Goal: Transaction & Acquisition: Register for event/course

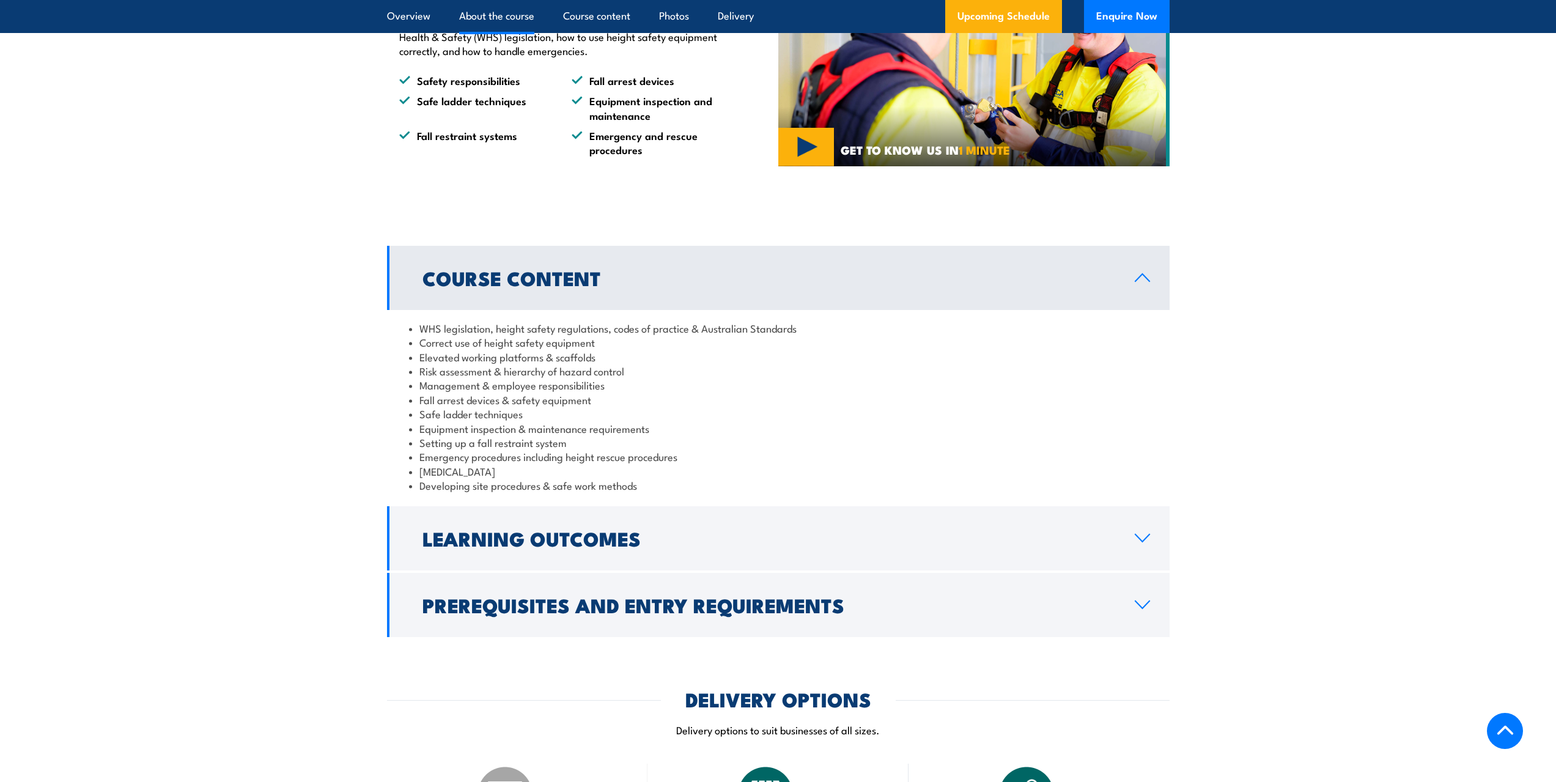
scroll to position [795, 0]
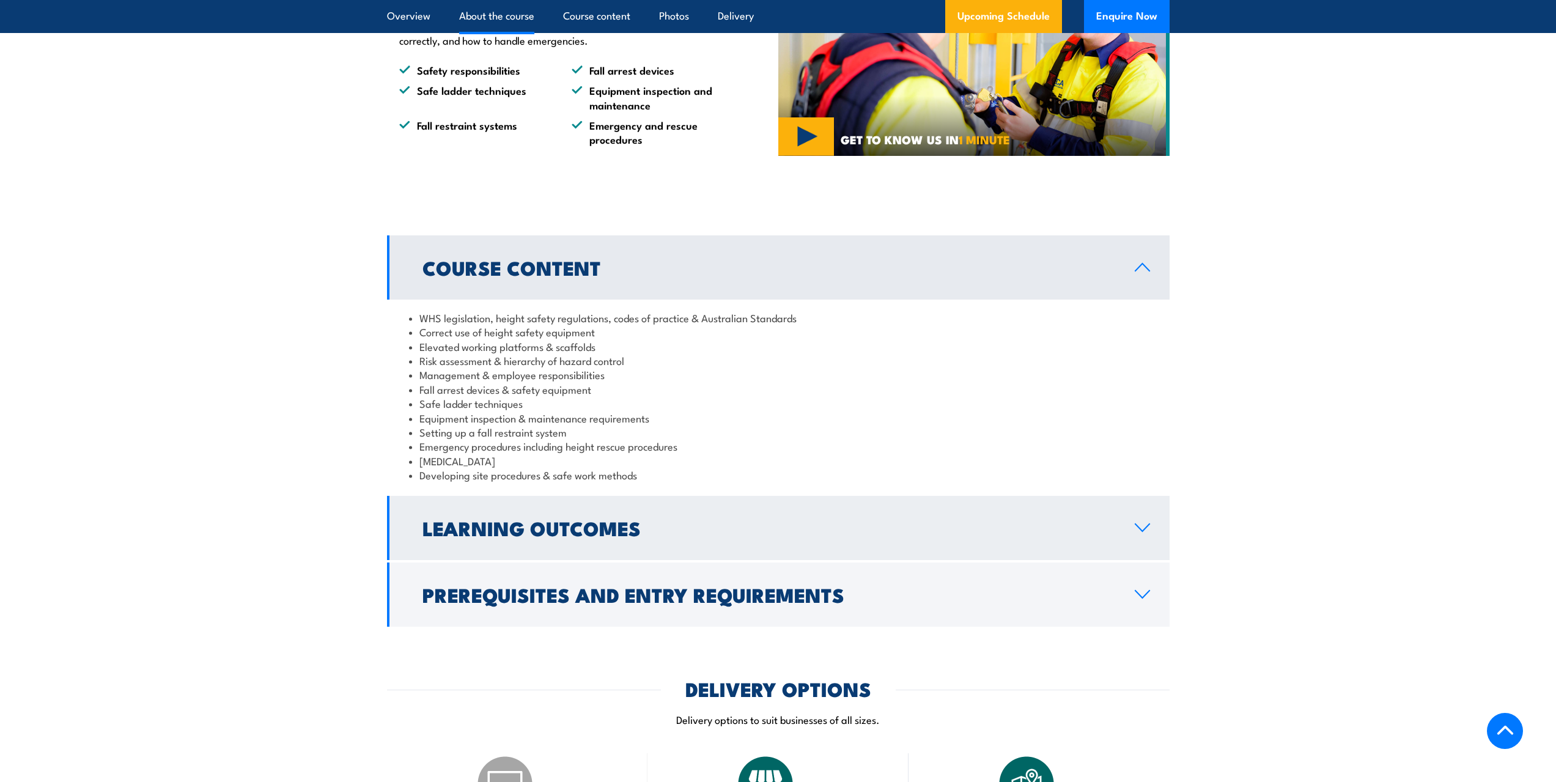
click at [655, 539] on link "Learning Outcomes" at bounding box center [778, 528] width 783 height 64
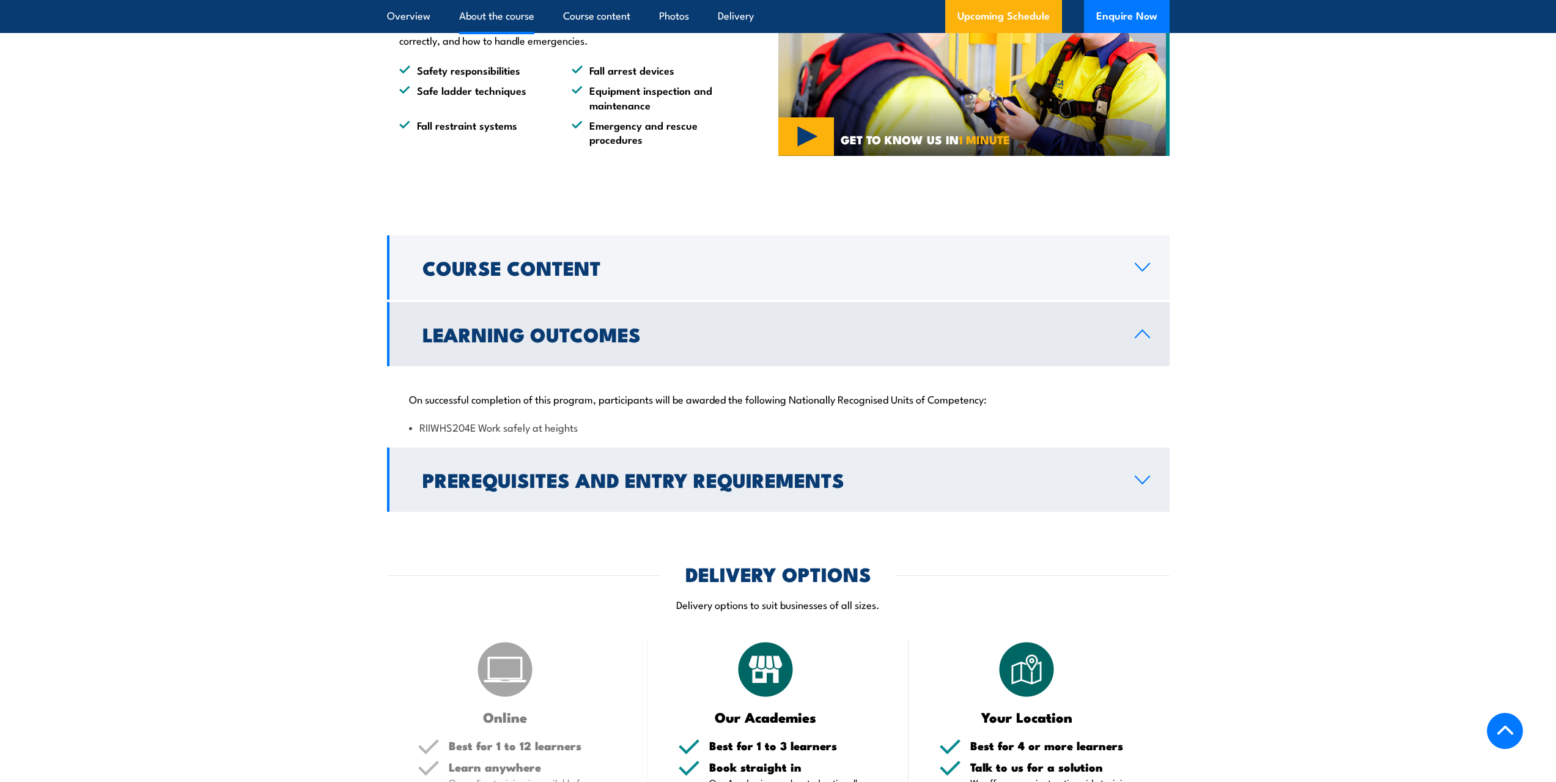
click at [608, 473] on h2 "Prerequisites and Entry Requirements" at bounding box center [768, 479] width 693 height 17
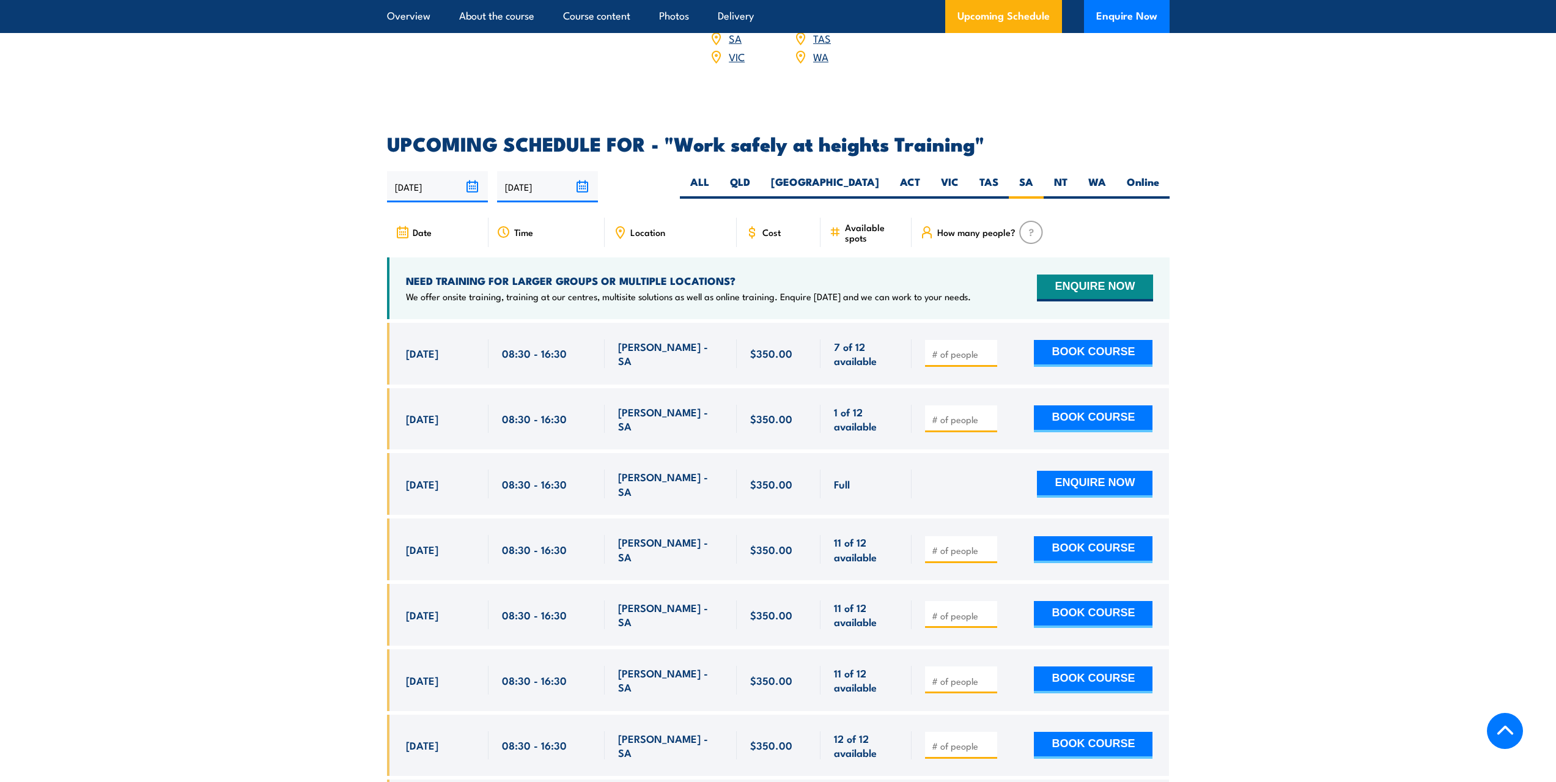
scroll to position [1834, 0]
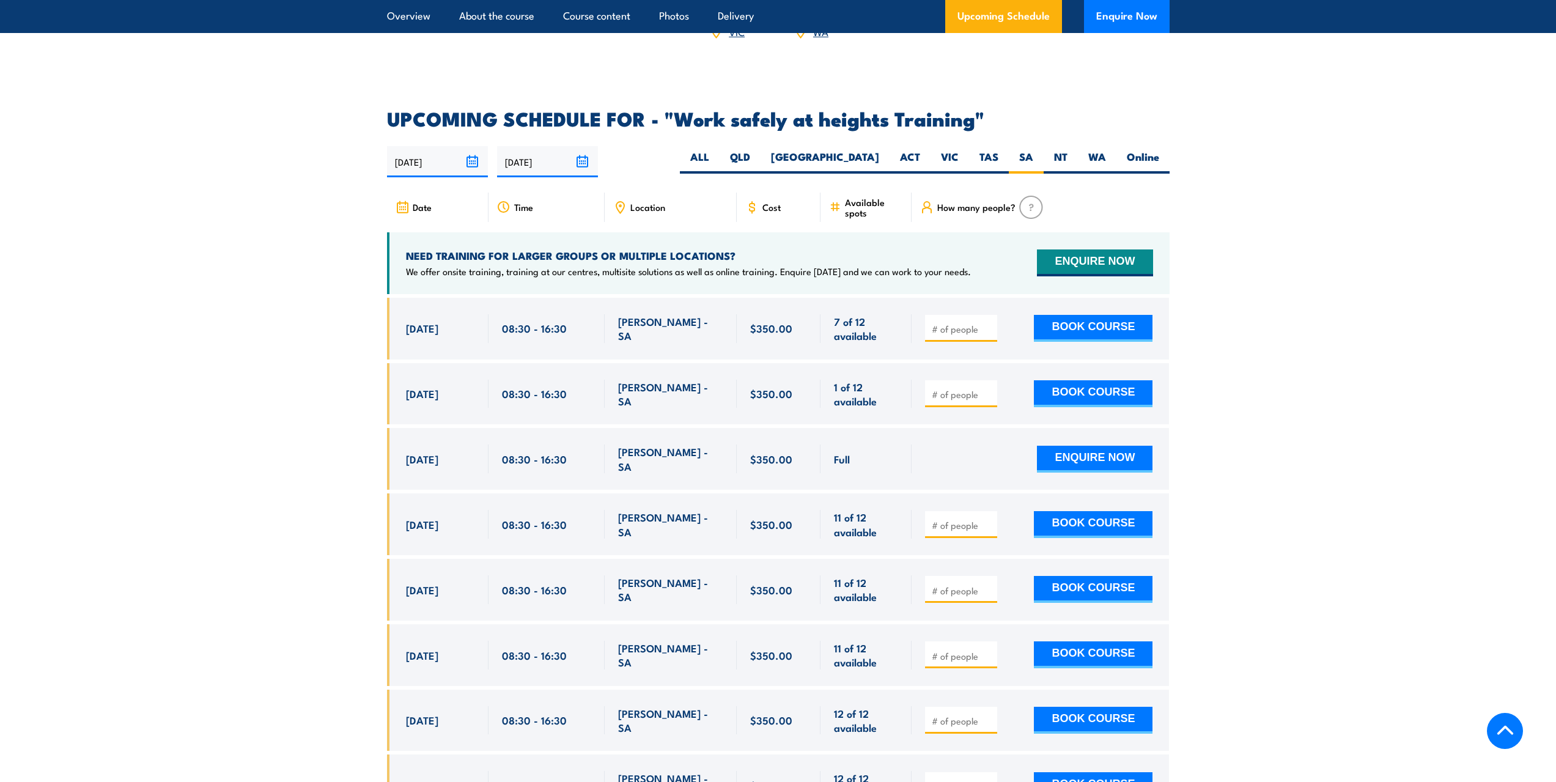
drag, startPoint x: 954, startPoint y: 374, endPoint x: 958, endPoint y: 369, distance: 7.0
click at [954, 388] on input "number" at bounding box center [962, 394] width 61 height 12
type input "1"
click at [1129, 381] on button "BOOK COURSE" at bounding box center [1093, 393] width 119 height 27
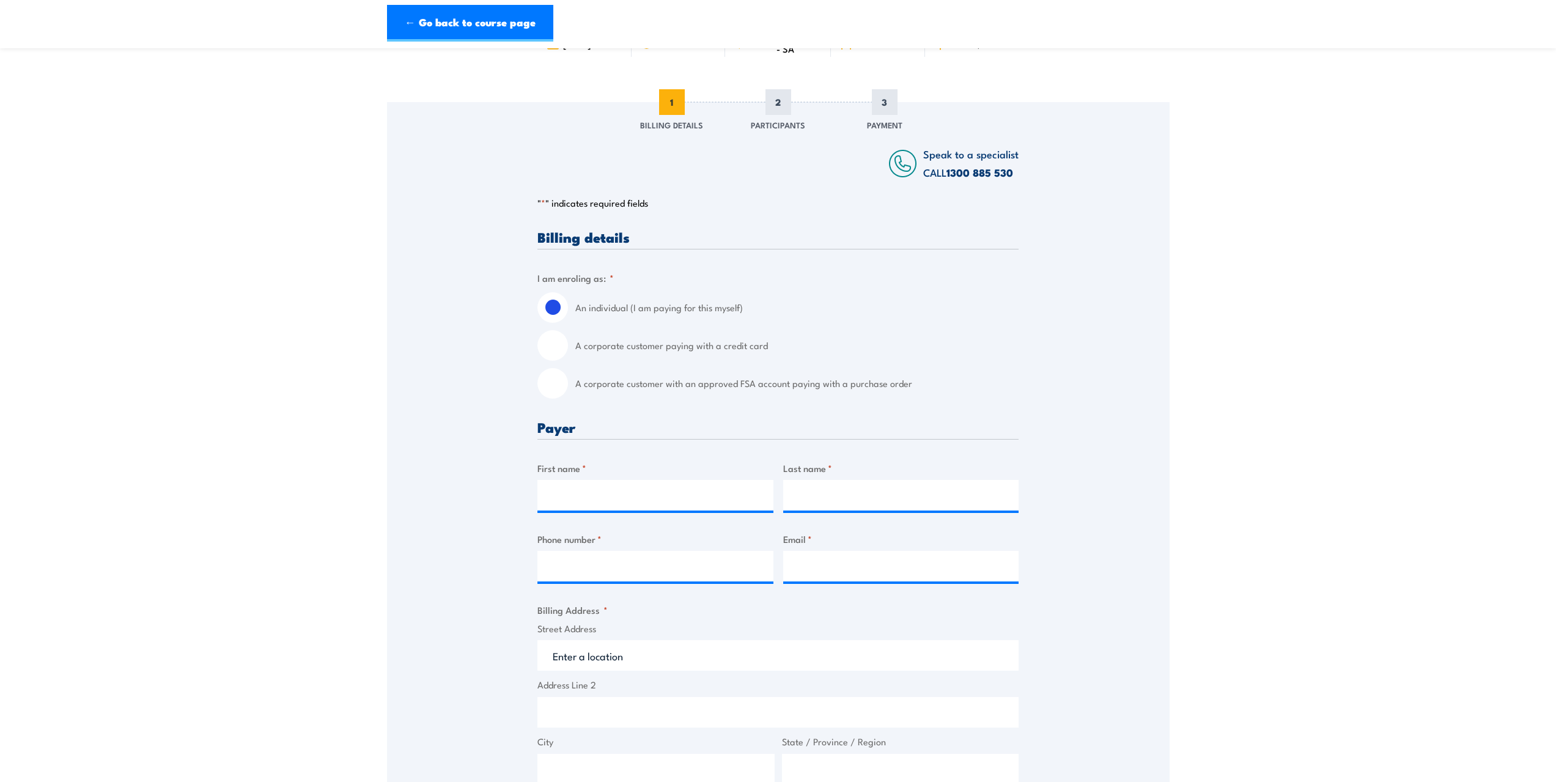
scroll to position [122, 0]
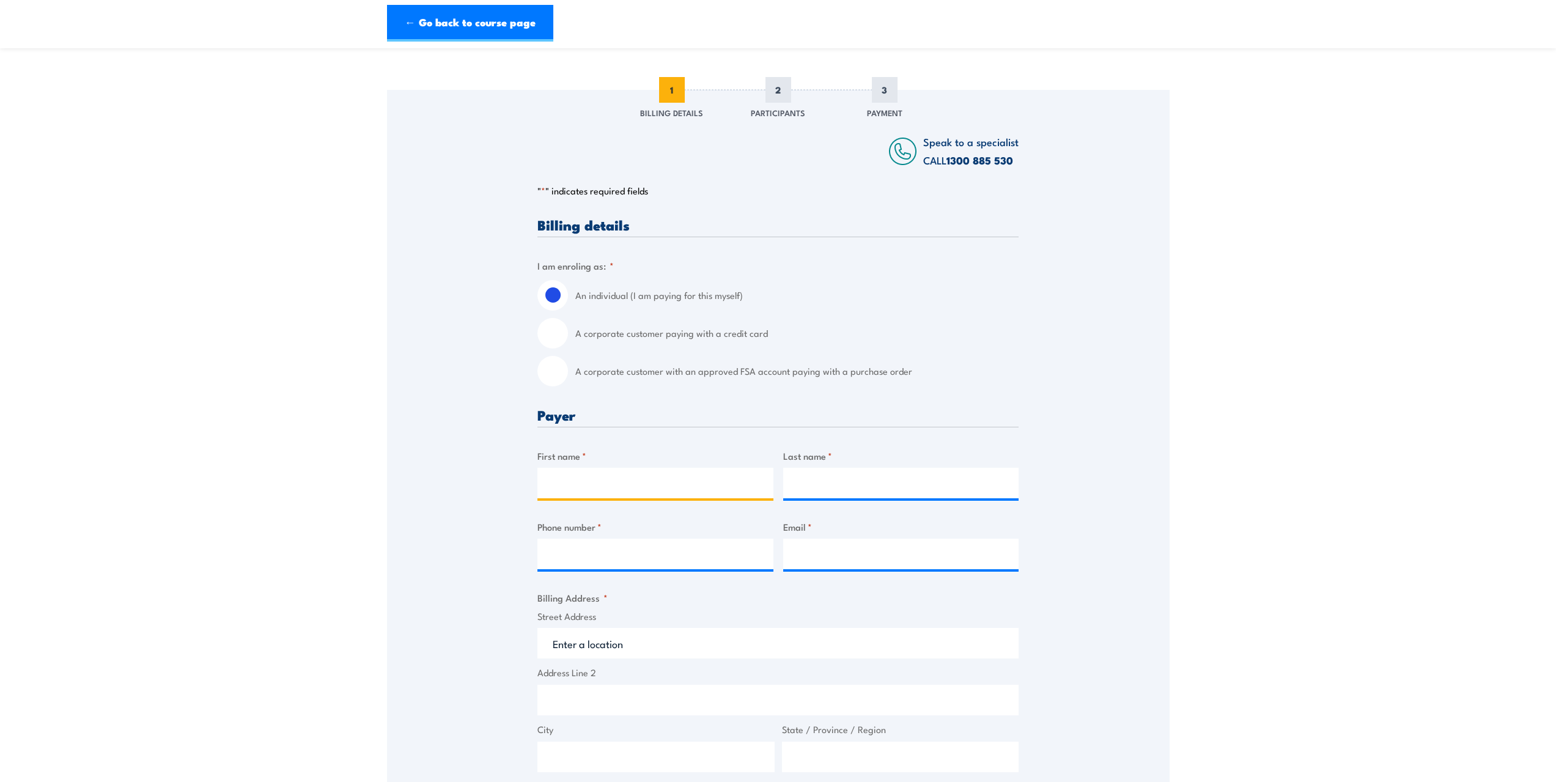
click at [627, 476] on input "First name *" at bounding box center [655, 483] width 236 height 31
type input "[PERSON_NAME]"
type input "0431581357"
type input "[EMAIL_ADDRESS][DOMAIN_NAME]"
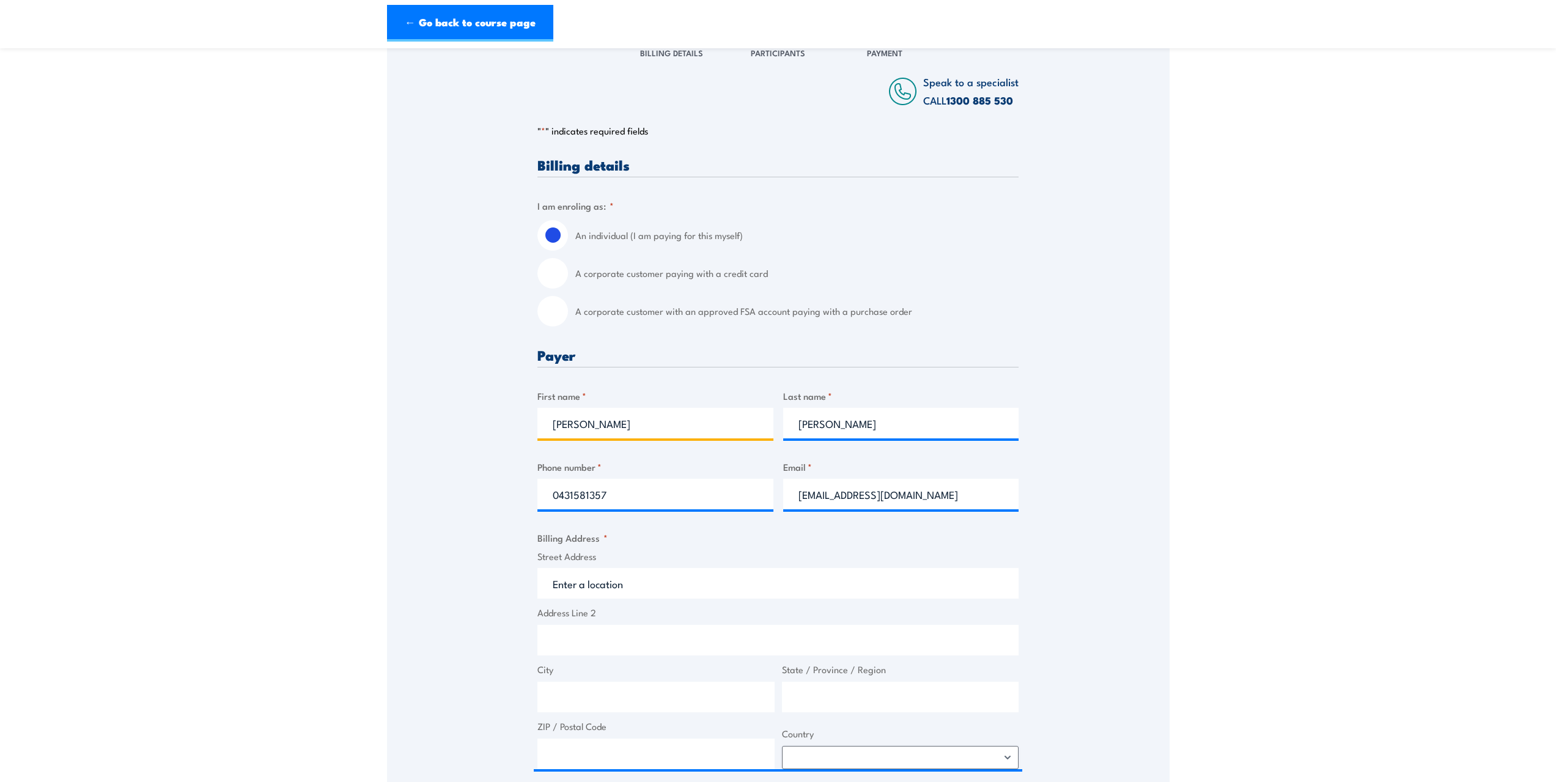
scroll to position [367, 0]
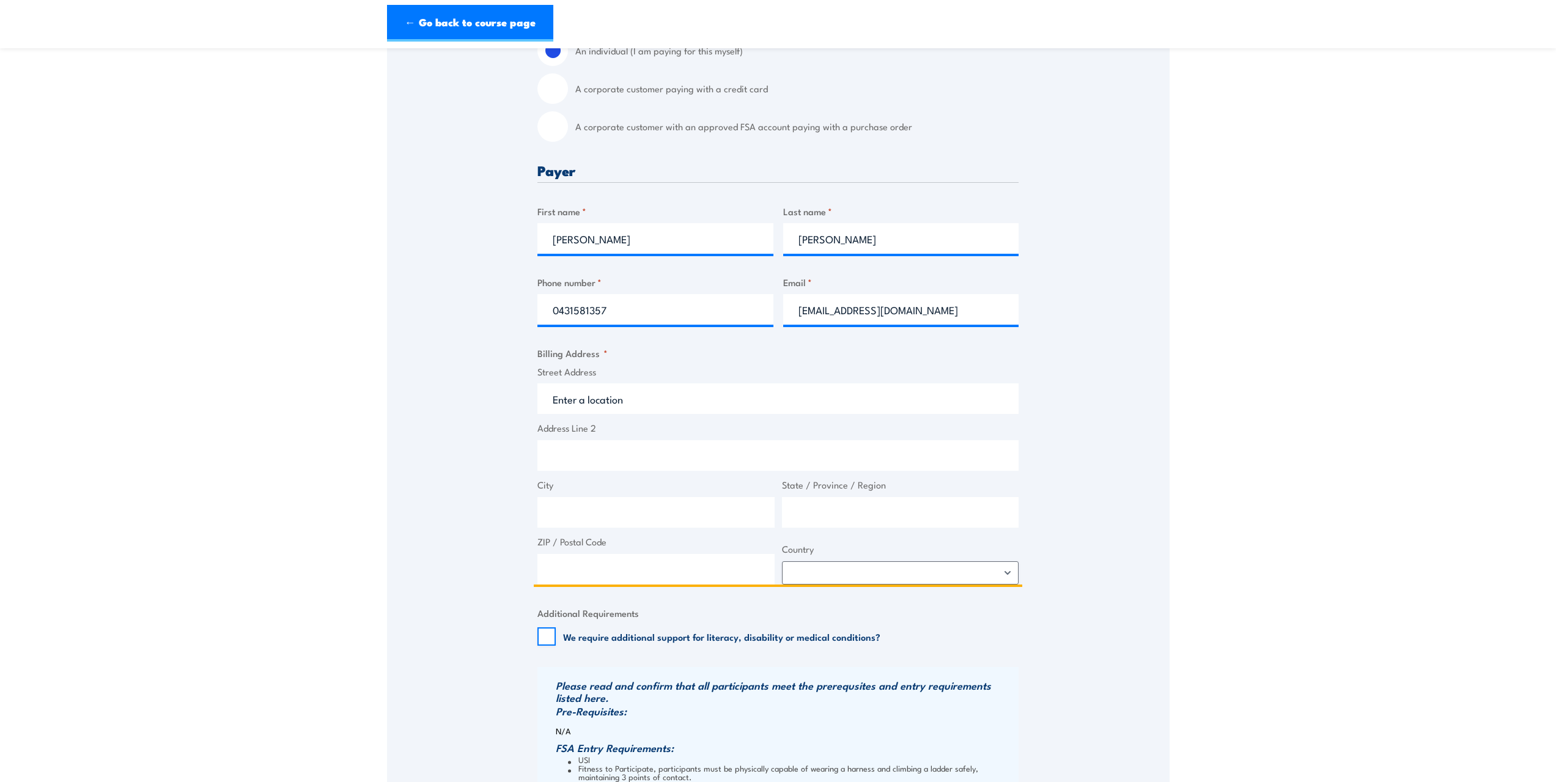
click at [621, 396] on input "Street Address" at bounding box center [777, 398] width 481 height 31
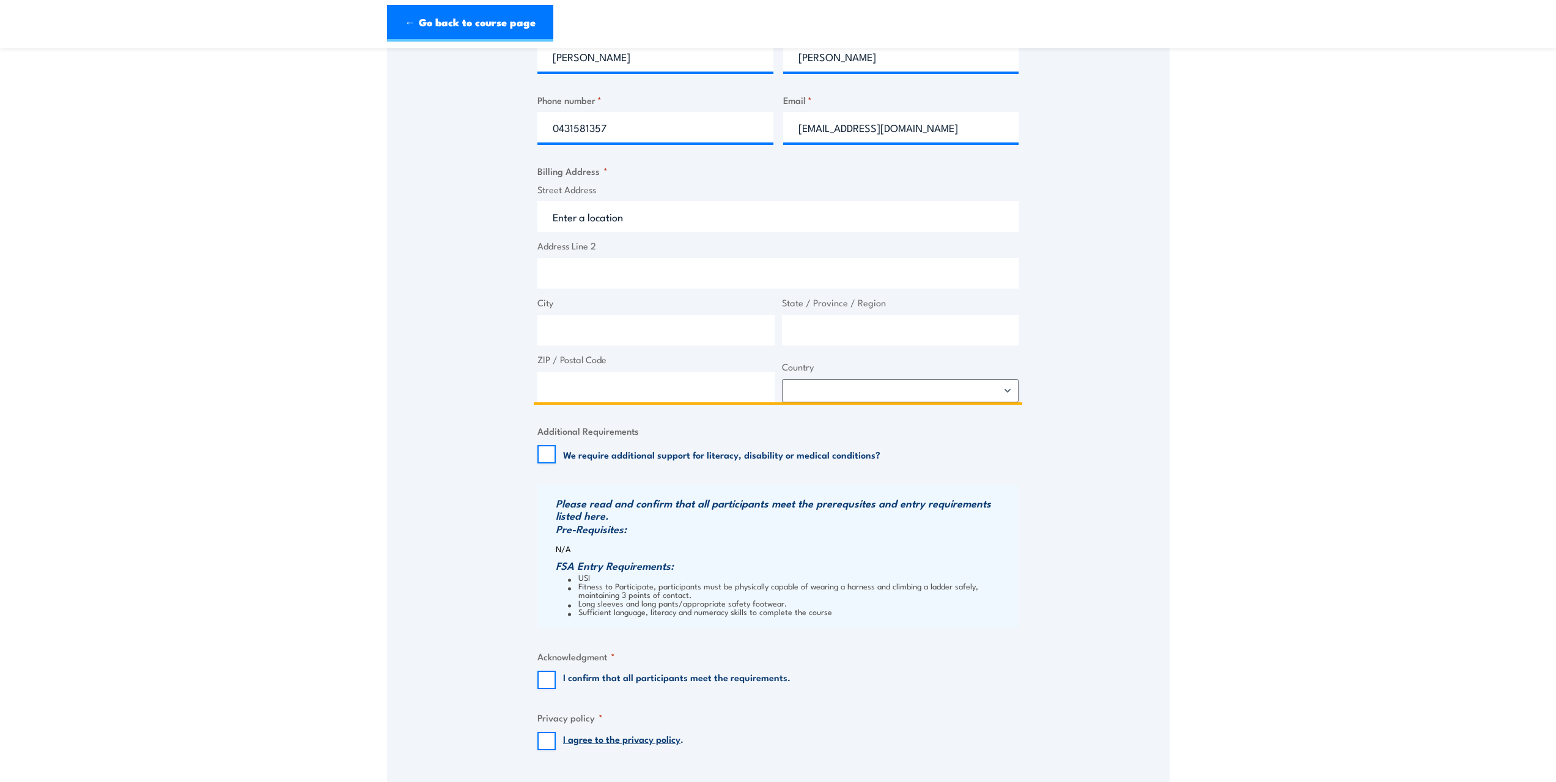
scroll to position [550, 0]
click at [693, 387] on input "ZIP / Postal Code" at bounding box center [655, 385] width 237 height 31
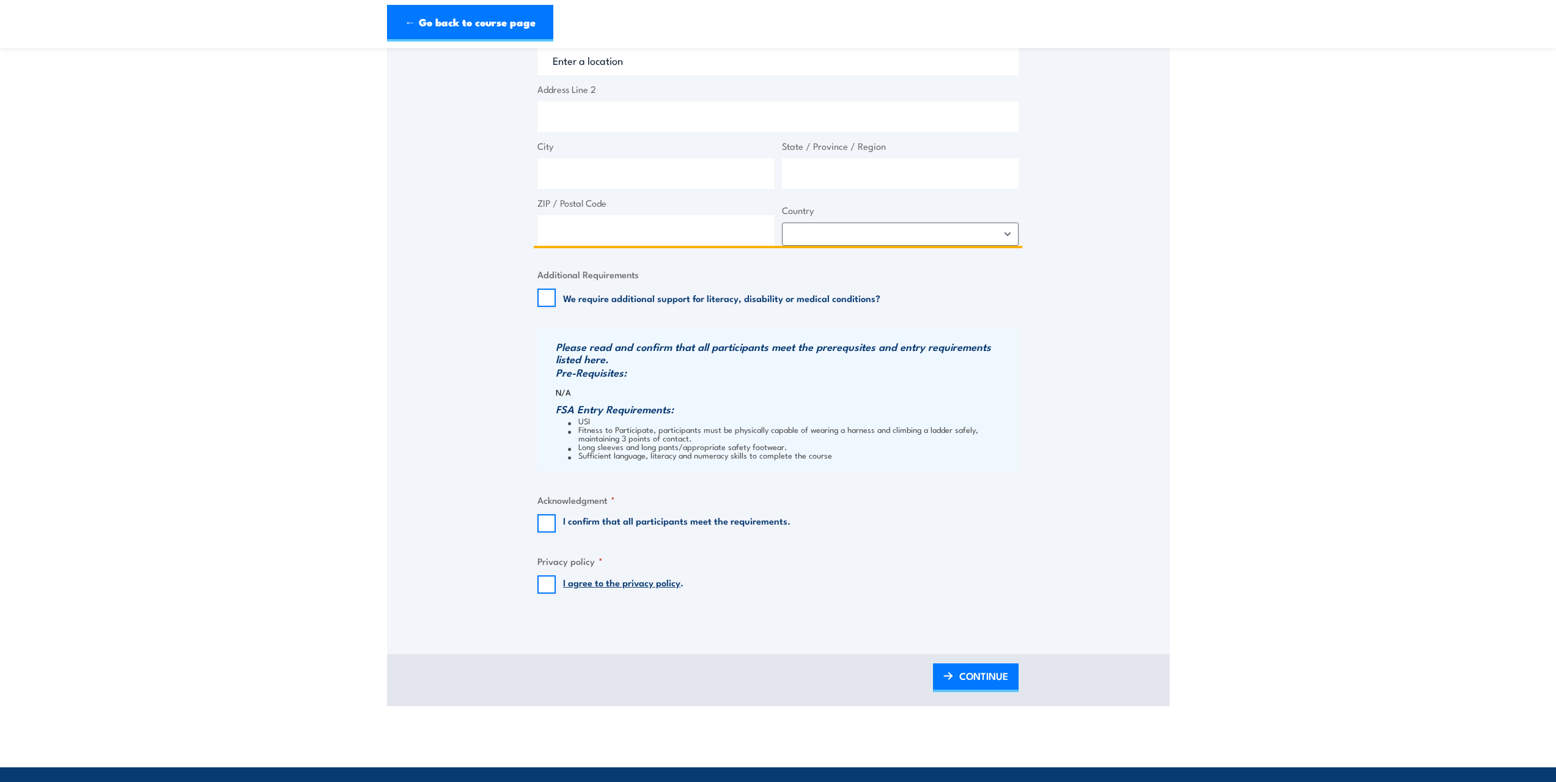
scroll to position [734, 0]
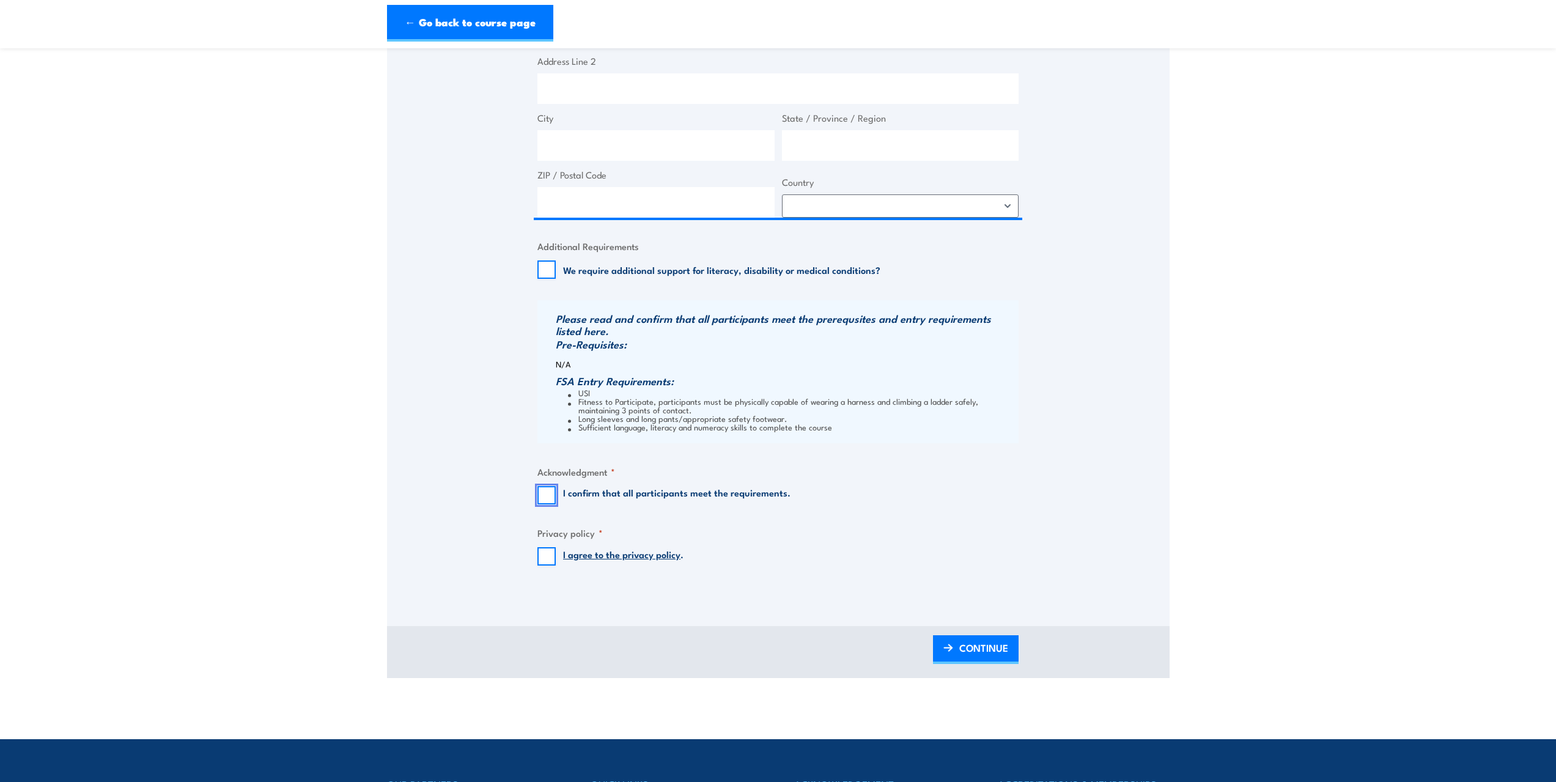
click at [551, 488] on input "I confirm that all participants meet the requirements." at bounding box center [546, 495] width 18 height 18
checkbox input "true"
click at [538, 550] on input "I agree to the privacy policy ." at bounding box center [546, 556] width 18 height 18
checkbox input "true"
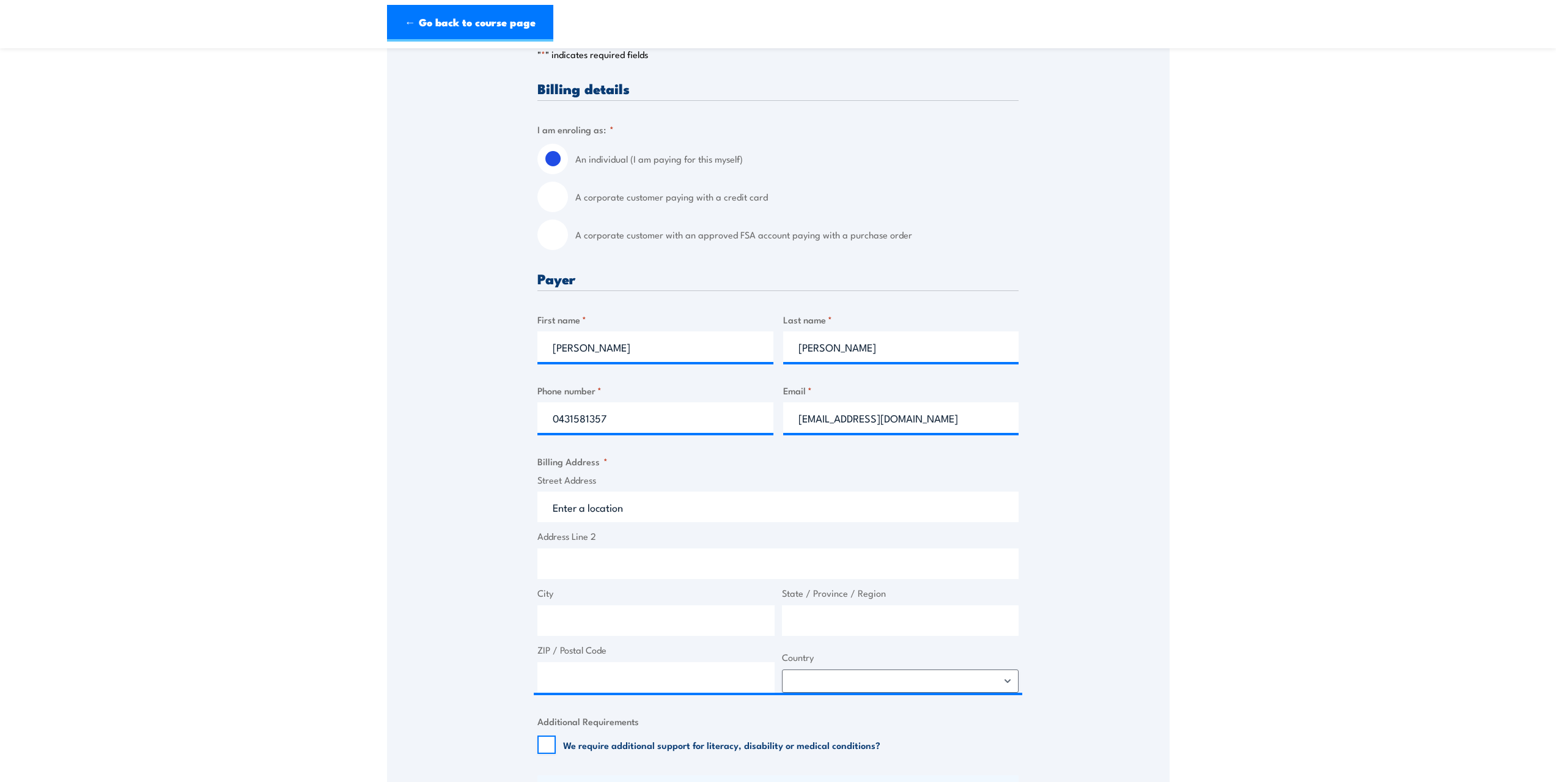
scroll to position [122, 0]
